Goal: Task Accomplishment & Management: Use online tool/utility

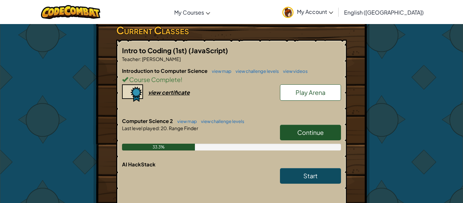
scroll to position [119, 0]
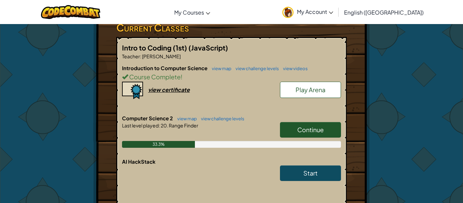
click at [324, 137] on link "Continue" at bounding box center [310, 130] width 61 height 16
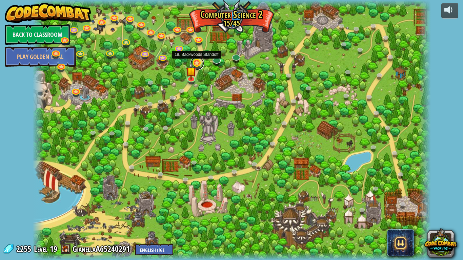
click at [197, 63] on link at bounding box center [197, 64] width 14 height 14
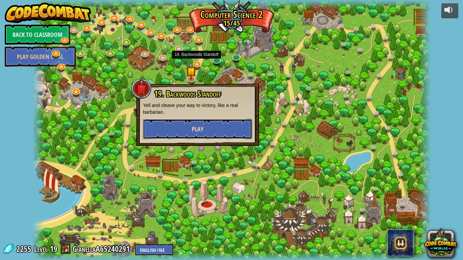
click at [198, 126] on span "Play" at bounding box center [198, 129] width 12 height 8
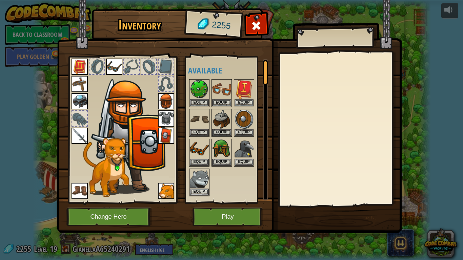
click at [163, 132] on img at bounding box center [166, 136] width 16 height 16
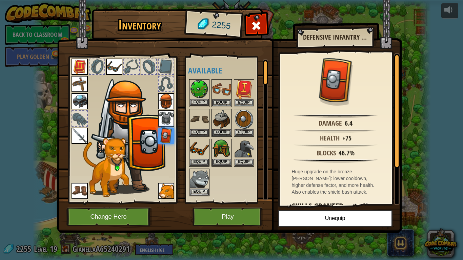
click at [200, 84] on img at bounding box center [199, 89] width 19 height 19
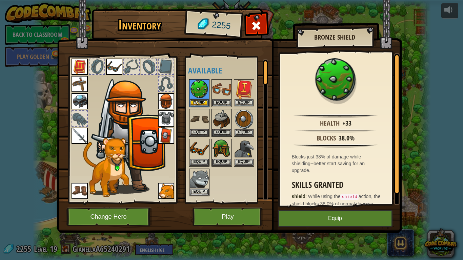
click at [167, 128] on img at bounding box center [166, 136] width 16 height 16
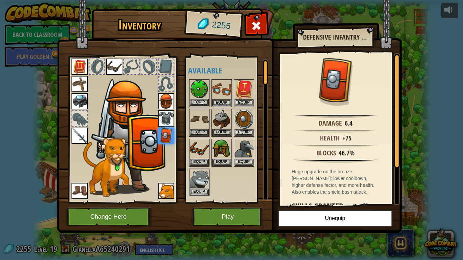
click at [197, 84] on img at bounding box center [199, 89] width 19 height 19
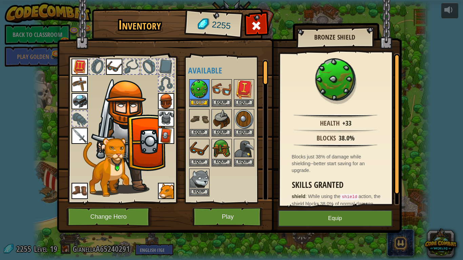
click at [167, 139] on img at bounding box center [166, 136] width 16 height 16
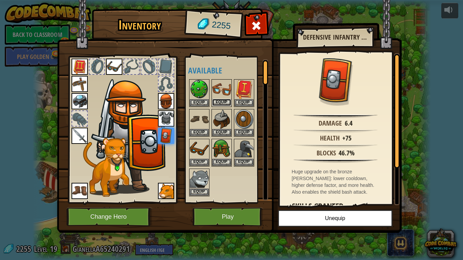
click at [224, 104] on button "Equip" at bounding box center [221, 102] width 19 height 7
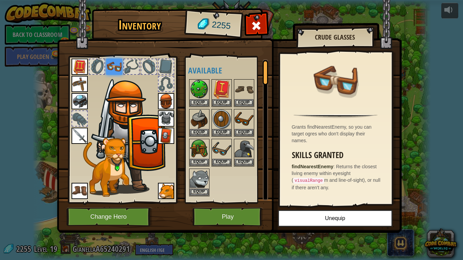
drag, startPoint x: 315, startPoint y: 184, endPoint x: 320, endPoint y: 127, distance: 57.5
click at [320, 127] on div "Grants findNearestEnemy, so you can target ogres who don't display their names.…" at bounding box center [335, 129] width 111 height 152
click at [243, 120] on img at bounding box center [243, 119] width 19 height 19
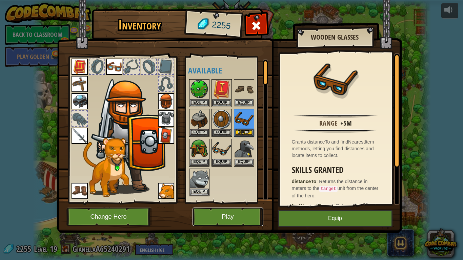
click at [222, 203] on button "Play" at bounding box center [227, 217] width 71 height 19
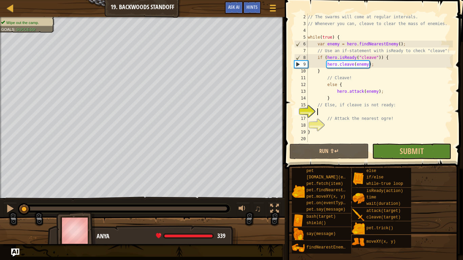
scroll to position [7, 0]
click at [333, 130] on div "// The swarms will come at regular intervals. // Whenever you can, cleave to cl…" at bounding box center [379, 85] width 146 height 142
type textarea "}"
click at [334, 149] on button "Run ⇧↵" at bounding box center [328, 152] width 79 height 16
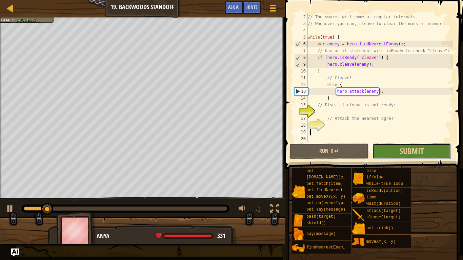
click at [391, 147] on button "Submit" at bounding box center [411, 152] width 79 height 16
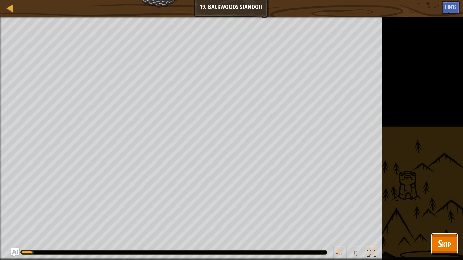
click at [447, 203] on span "Skip" at bounding box center [444, 244] width 13 height 14
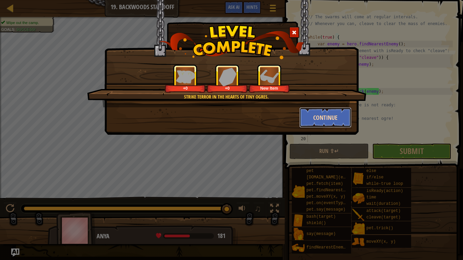
click at [319, 115] on button "Continue" at bounding box center [325, 117] width 53 height 20
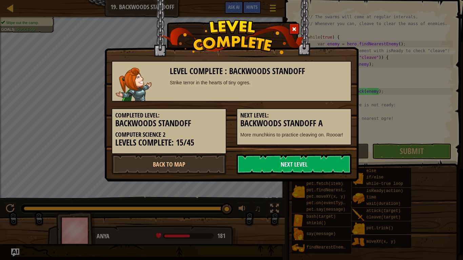
click at [255, 164] on link "Next Level" at bounding box center [293, 164] width 115 height 20
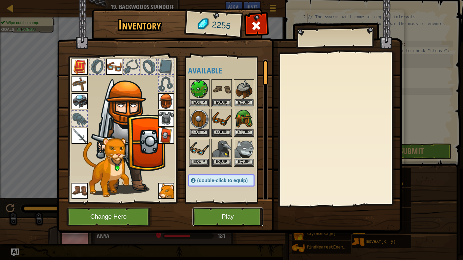
click at [207, 203] on button "Play" at bounding box center [227, 217] width 71 height 19
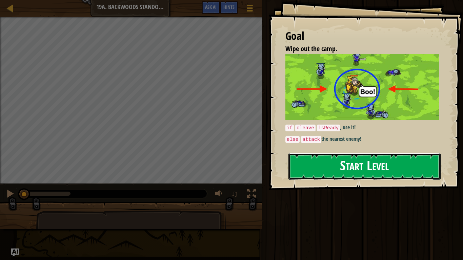
click at [435, 172] on button "Start Level" at bounding box center [364, 166] width 152 height 27
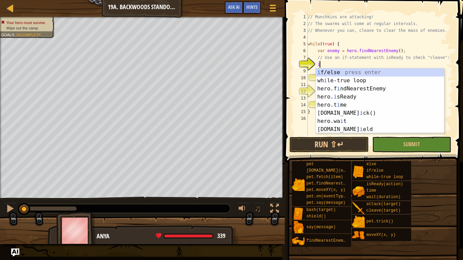
scroll to position [3, 2]
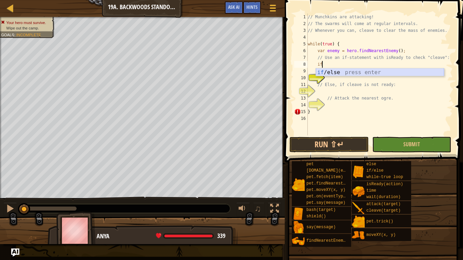
click at [358, 71] on div "if /else press enter" at bounding box center [380, 80] width 128 height 24
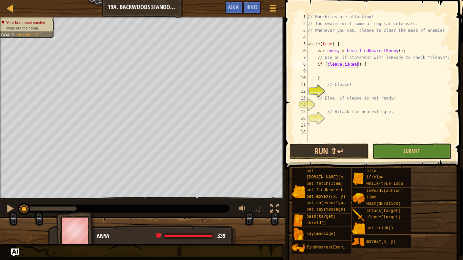
scroll to position [3, 8]
type textarea "if (cleave.isReady) {"
click at [406, 71] on div "// Munchkins are attacking! // The swarms will come at regular intervals. // Wh…" at bounding box center [379, 85] width 146 height 142
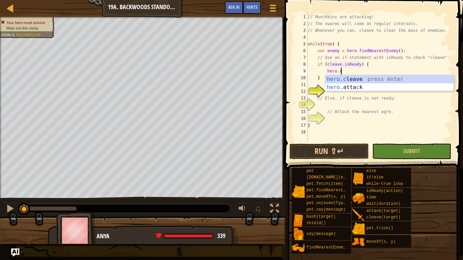
scroll to position [3, 4]
click at [420, 81] on div "hero.c leave press enter hero. [PERSON_NAME] press enter" at bounding box center [389, 91] width 128 height 33
type textarea "hero.cleave(enemy);"
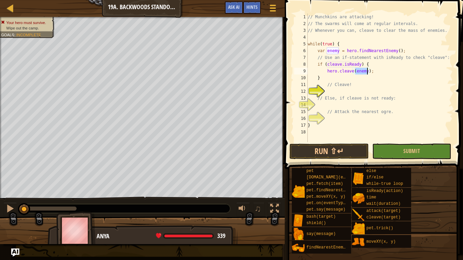
click at [344, 92] on div "// Munchkins are attacking! // The swarms will come at regular intervals. // Wh…" at bounding box center [379, 85] width 146 height 142
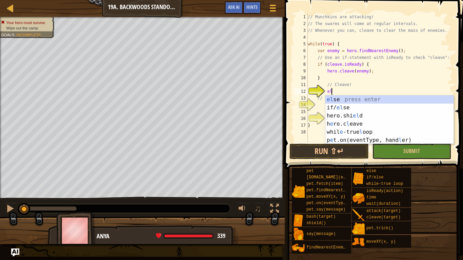
scroll to position [3, 3]
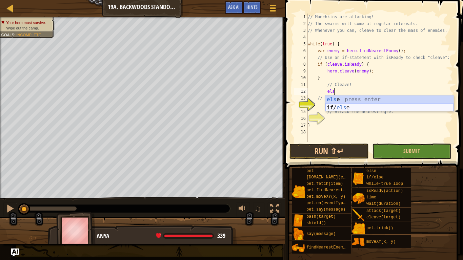
click at [355, 106] on div "els e press enter if/ els e press enter" at bounding box center [389, 112] width 128 height 33
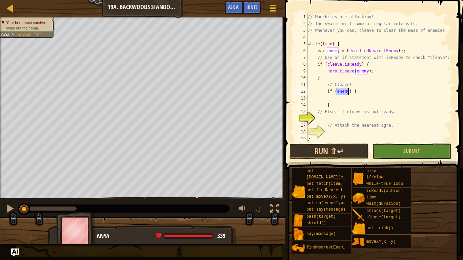
click at [329, 105] on div "// Munchkins are attacking! // The swarms will come at regular intervals. // Wh…" at bounding box center [379, 85] width 146 height 142
type textarea "}"
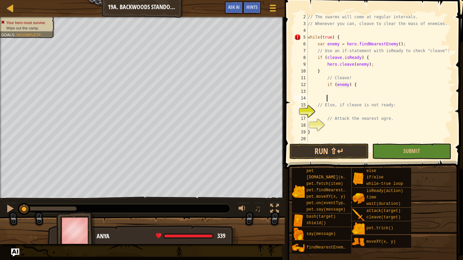
scroll to position [7, 0]
click at [337, 133] on div "// The swarms will come at regular intervals. // Whenever you can, cleave to cl…" at bounding box center [379, 85] width 146 height 142
type textarea "}"
click at [331, 129] on div "// The swarms will come at regular intervals. // Whenever you can, cleave to cl…" at bounding box center [379, 85] width 146 height 142
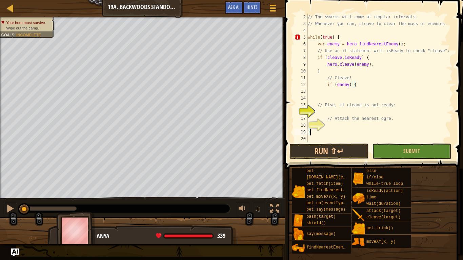
click at [328, 127] on div "// The swarms will come at regular intervals. // Whenever you can, cleave to cl…" at bounding box center [379, 85] width 146 height 142
type textarea "// Attack the nearest ogre."
click at [333, 98] on div "// The swarms will come at regular intervals. // Whenever you can, cleave to cl…" at bounding box center [379, 85] width 146 height 142
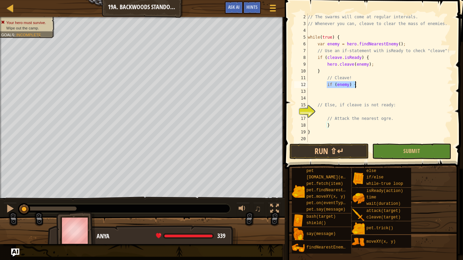
drag, startPoint x: 327, startPoint y: 87, endPoint x: 358, endPoint y: 85, distance: 31.2
click at [358, 85] on div "// The swarms will come at regular intervals. // Whenever you can, cleave to cl…" at bounding box center [379, 85] width 146 height 142
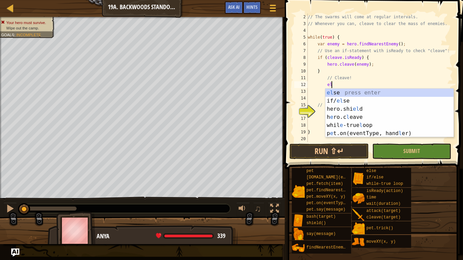
type textarea "els"
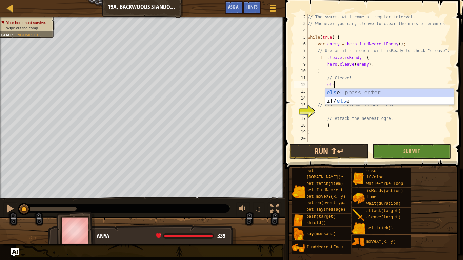
scroll to position [3, 3]
click at [377, 91] on div "els e press enter if/ els e press enter" at bounding box center [389, 105] width 128 height 33
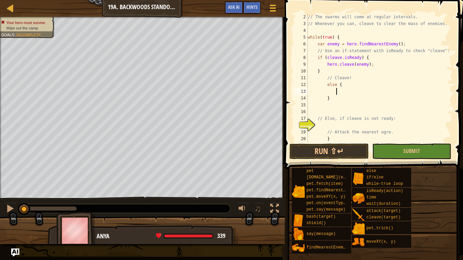
scroll to position [20, 0]
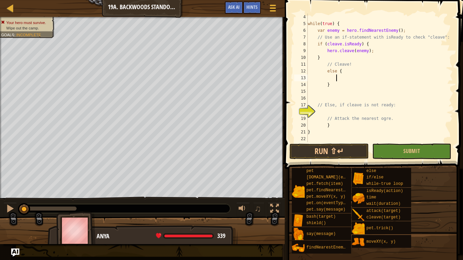
click at [328, 85] on div "while ( true ) { var enemy = hero . findNearestEnemy ( ) ; // Use an if-stateme…" at bounding box center [379, 85] width 146 height 142
type textarea "}"
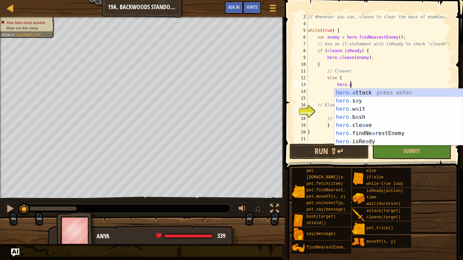
scroll to position [3, 6]
click at [408, 91] on div "hero.a ttack press enter hero. s a y press enter hero. w a it press enter hero.…" at bounding box center [398, 125] width 128 height 73
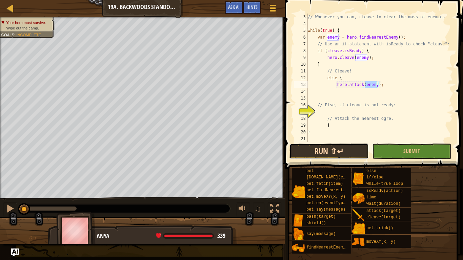
click at [351, 156] on button "Run ⇧↵" at bounding box center [328, 152] width 79 height 16
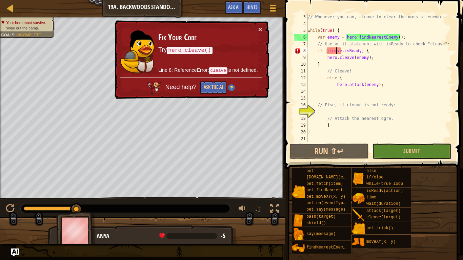
click at [335, 50] on div "// Whenever you can, cleave to clear the mass of enemies. while ( true ) { var …" at bounding box center [379, 85] width 146 height 142
click at [216, 86] on button "Ask the AI" at bounding box center [213, 87] width 26 height 13
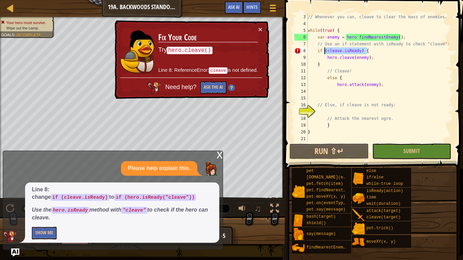
drag, startPoint x: 381, startPoint y: 51, endPoint x: 325, endPoint y: 52, distance: 56.2
click at [325, 52] on div "// Whenever you can, cleave to clear the mass of enemies. while ( true ) { var …" at bounding box center [379, 85] width 146 height 142
click at [348, 53] on div "// Whenever you can, cleave to clear the mass of enemies. while ( true ) { var …" at bounding box center [379, 78] width 146 height 129
click at [348, 52] on div "// Whenever you can, cleave to clear the mass of enemies. while ( true ) { var …" at bounding box center [379, 85] width 146 height 142
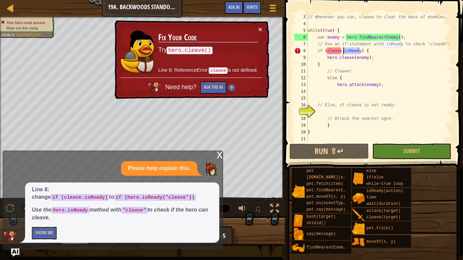
click at [348, 52] on div "// Whenever you can, cleave to clear the mass of enemies. while ( true ) { var …" at bounding box center [379, 85] width 146 height 142
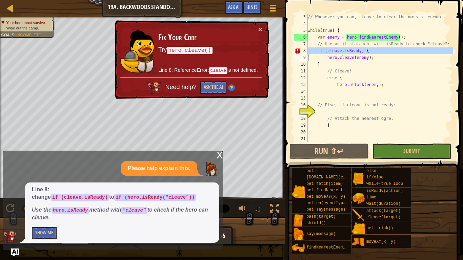
click at [348, 52] on div "// Whenever you can, cleave to clear the mass of enemies. while ( true ) { var …" at bounding box center [379, 78] width 146 height 129
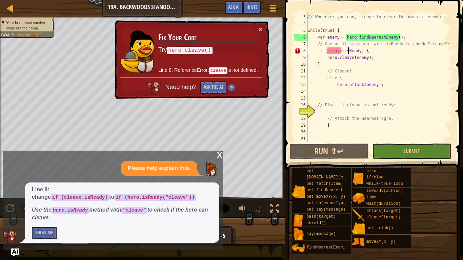
click at [360, 50] on div "// Whenever you can, cleave to clear the mass of enemies. while ( true ) { var …" at bounding box center [379, 85] width 146 height 142
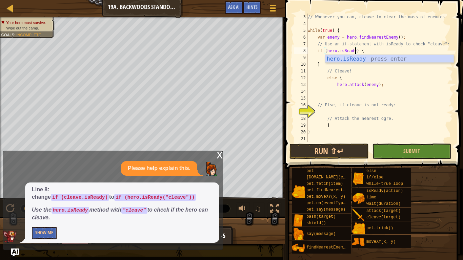
scroll to position [3, 7]
click at [372, 61] on div "hero.isReady press enter" at bounding box center [389, 67] width 128 height 24
type textarea "if (hero.isReady("cleave")) {"
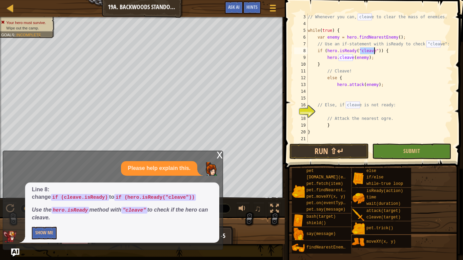
click at [372, 50] on div "// Whenever you can, cleave to clear the mass of enemies. while ( true ) { var …" at bounding box center [379, 78] width 146 height 129
click at [315, 156] on button "Run ⇧↵" at bounding box center [328, 152] width 79 height 16
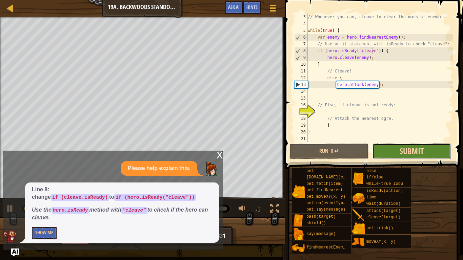
click at [412, 153] on span "Submit" at bounding box center [411, 151] width 24 height 11
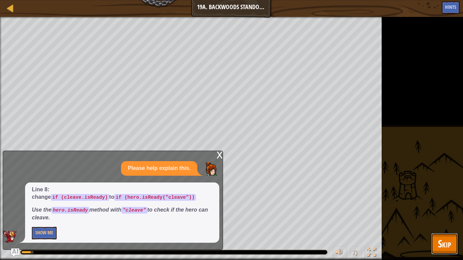
click at [440, 203] on button "Skip" at bounding box center [444, 244] width 27 height 22
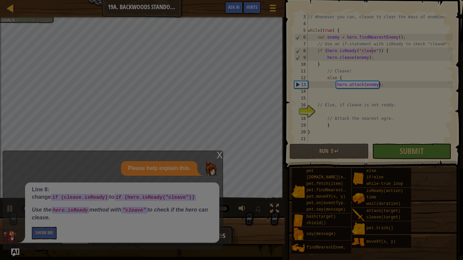
click at [0, 0] on div "Loading..." at bounding box center [0, 0] width 0 height 0
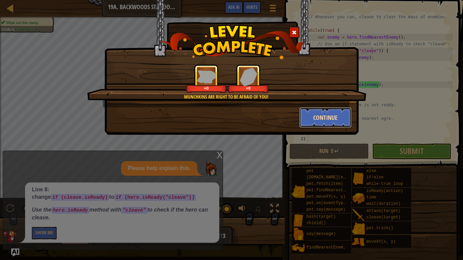
click at [319, 116] on button "Continue" at bounding box center [325, 117] width 53 height 20
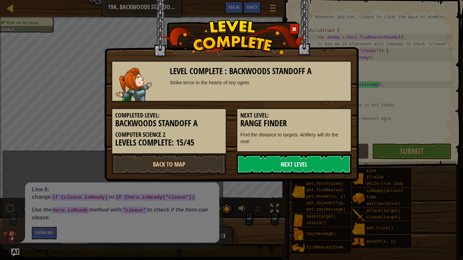
click at [291, 158] on link "Next Level" at bounding box center [293, 164] width 115 height 20
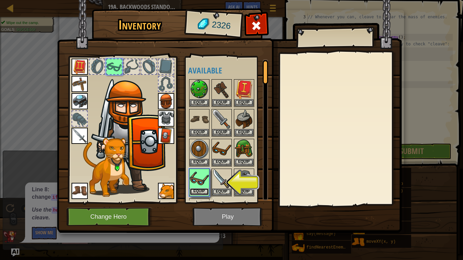
click at [202, 193] on button "Equip" at bounding box center [199, 191] width 19 height 7
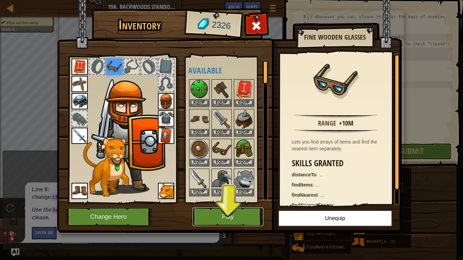
click at [213, 203] on button "Play" at bounding box center [227, 217] width 71 height 19
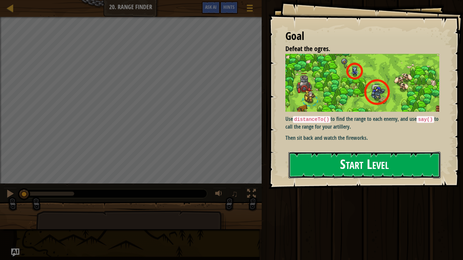
click at [365, 170] on button "Start Level" at bounding box center [364, 165] width 152 height 27
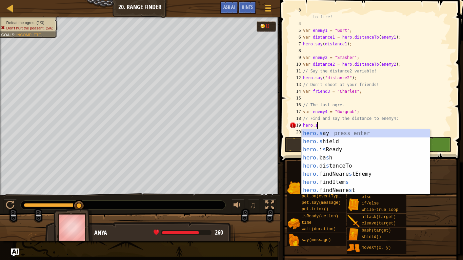
scroll to position [3, 2]
click at [341, 132] on div "hero.s ay press enter hero.s hield press enter hero. i s Ready press enter hero…" at bounding box center [365, 169] width 128 height 81
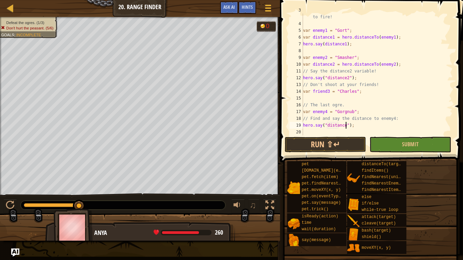
scroll to position [3, 6]
type textarea "hero.say("distance4");"
click at [348, 96] on div "// Say the distance for each enemy to tell the artillery where to fire! var ene…" at bounding box center [376, 78] width 151 height 142
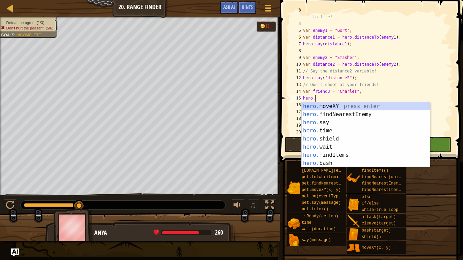
scroll to position [3, 2]
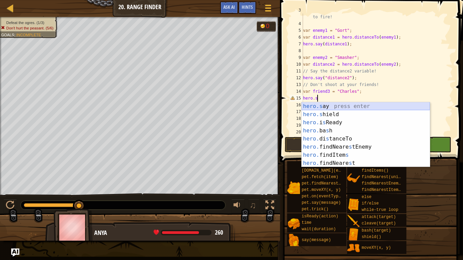
click at [364, 106] on div "hero.s ay press enter hero.s hield press enter hero. i s Ready press enter hero…" at bounding box center [365, 142] width 128 height 81
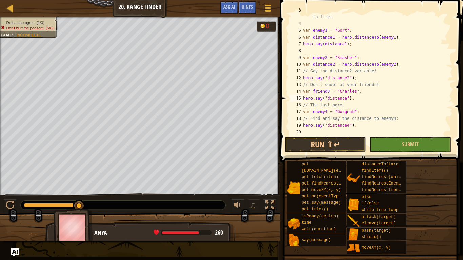
scroll to position [3, 6]
click at [394, 138] on button "Submit" at bounding box center [409, 145] width 81 height 16
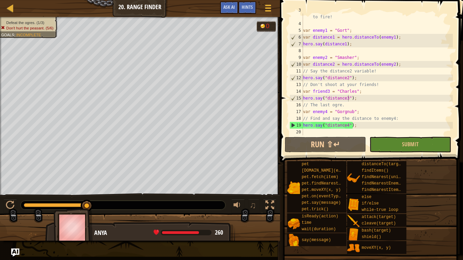
scroll to position [0, 0]
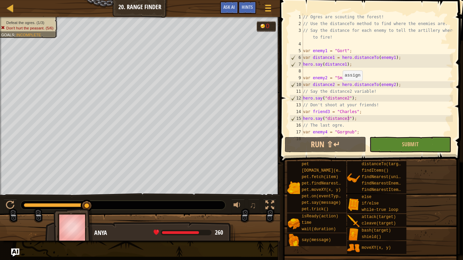
click at [339, 87] on div "// Ogres are scouting the forest! // Use the distanceTo method to find where th…" at bounding box center [376, 81] width 151 height 135
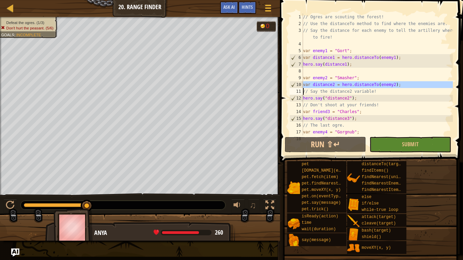
click at [362, 91] on div "// Ogres are scouting the forest! // Use the distanceTo method to find where th…" at bounding box center [376, 81] width 151 height 135
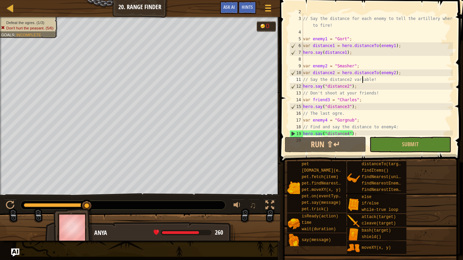
scroll to position [20, 0]
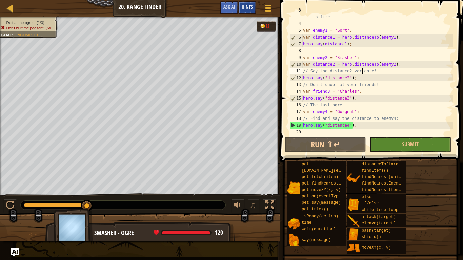
click at [242, 4] on span "Hints" at bounding box center [247, 7] width 11 height 6
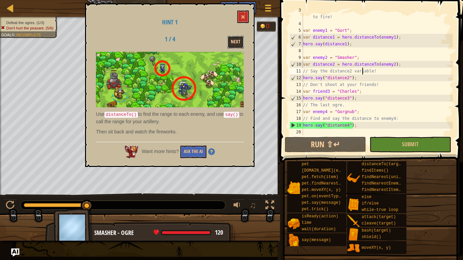
click at [236, 43] on button "Next" at bounding box center [235, 42] width 16 height 13
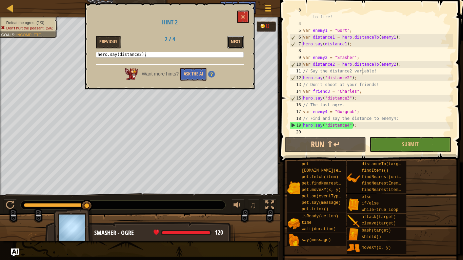
click at [236, 43] on button "Next" at bounding box center [235, 42] width 16 height 13
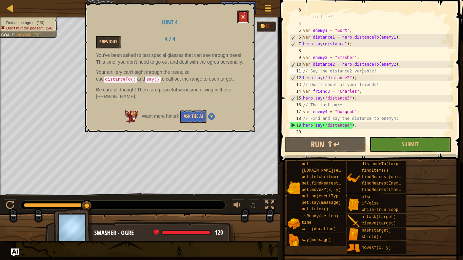
click at [240, 12] on button at bounding box center [243, 17] width 12 height 13
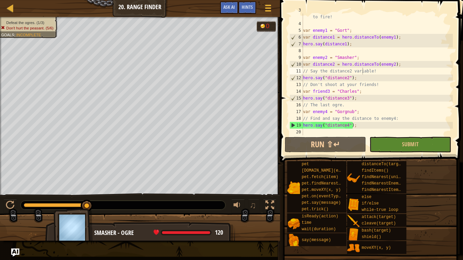
click at [337, 62] on div "// Say the distance for each enemy to tell the artillery where to fire! var ene…" at bounding box center [376, 78] width 151 height 142
click at [348, 77] on div "// Say the distance for each enemy to tell the artillery where to fire! var ene…" at bounding box center [376, 78] width 151 height 142
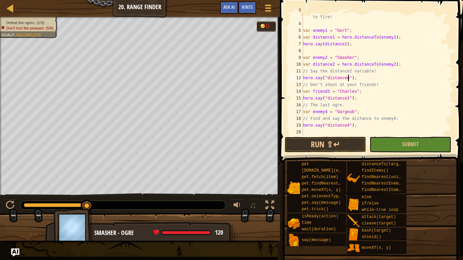
click at [345, 154] on span at bounding box center [370, 254] width 178 height 201
click at [341, 144] on button "Run ⇧↵" at bounding box center [325, 145] width 81 height 16
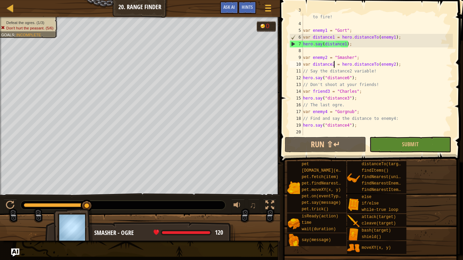
click at [333, 62] on div "// Say the distance for each enemy to tell the artillery where to fire! var ene…" at bounding box center [376, 78] width 151 height 142
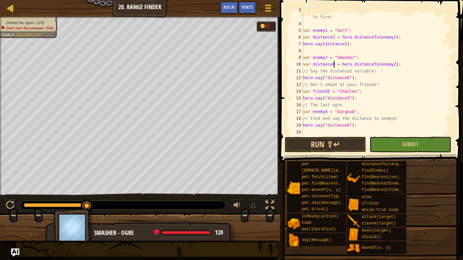
click at [326, 57] on div "// Say the distance for each enemy to tell the artillery where to fire! var ene…" at bounding box center [376, 78] width 151 height 142
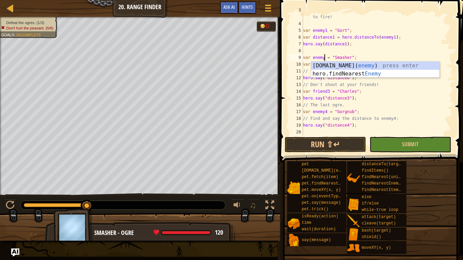
scroll to position [3, 3]
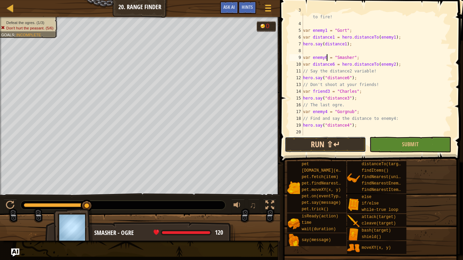
click at [341, 143] on button "Run ⇧↵" at bounding box center [325, 145] width 81 height 16
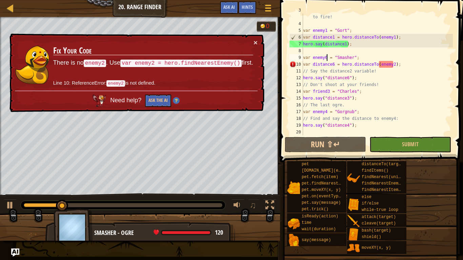
click at [393, 64] on div "// Say the distance for each enemy to tell the artillery where to fire! var ene…" at bounding box center [376, 78] width 151 height 142
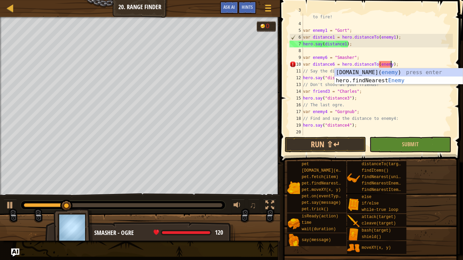
scroll to position [3, 13]
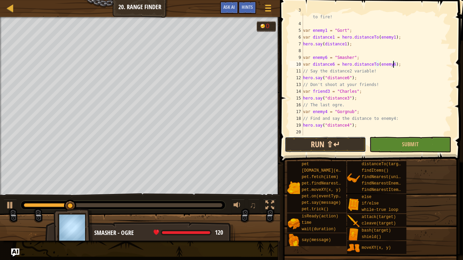
click at [331, 141] on button "Run ⇧↵" at bounding box center [325, 145] width 81 height 16
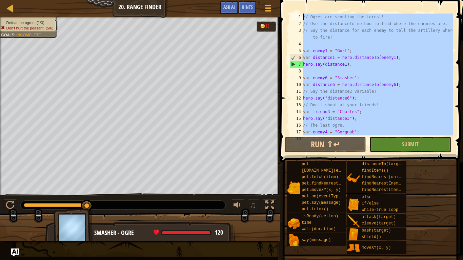
scroll to position [0, 0]
drag, startPoint x: 377, startPoint y: 133, endPoint x: 280, endPoint y: 0, distance: 164.4
click at [280, 3] on div "var distance6 = hero.distanceTo(enemy6); 1 2 3 4 5 6 7 8 9 10 11 12 13 14 15 16…" at bounding box center [370, 94] width 185 height 182
type textarea "// Ogres are scouting the forest! // Use the distanceTo method to find where th…"
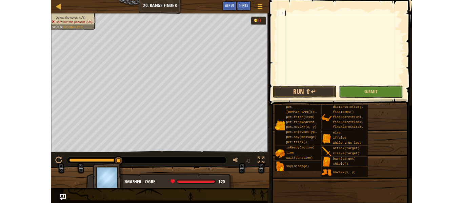
scroll to position [3, 0]
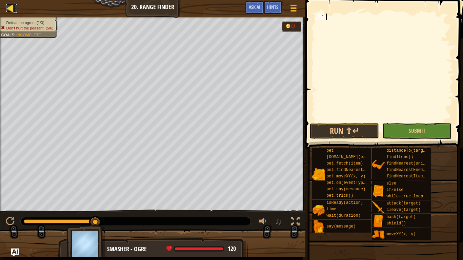
click at [6, 9] on div at bounding box center [10, 8] width 8 height 8
